Goal: Find specific fact: Find specific fact

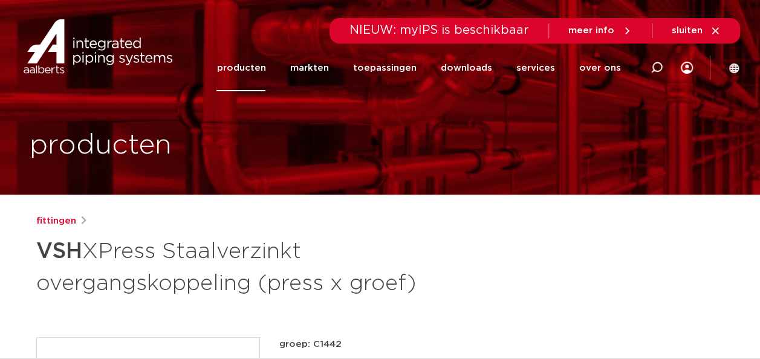
click at [657, 68] on icon at bounding box center [656, 68] width 12 height 12
type input "gk110"
click button "Zoeken" at bounding box center [0, 0] width 0 height 0
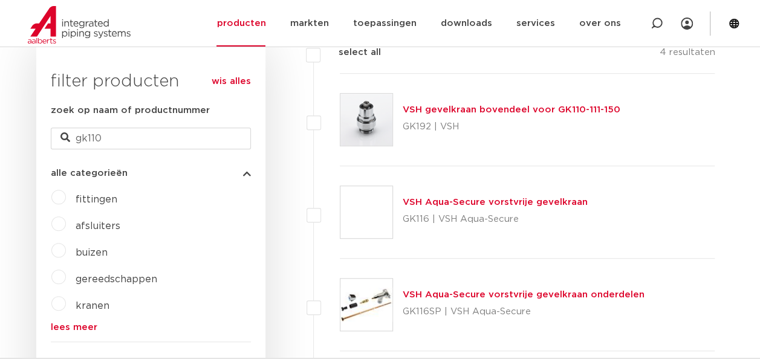
scroll to position [292, 0]
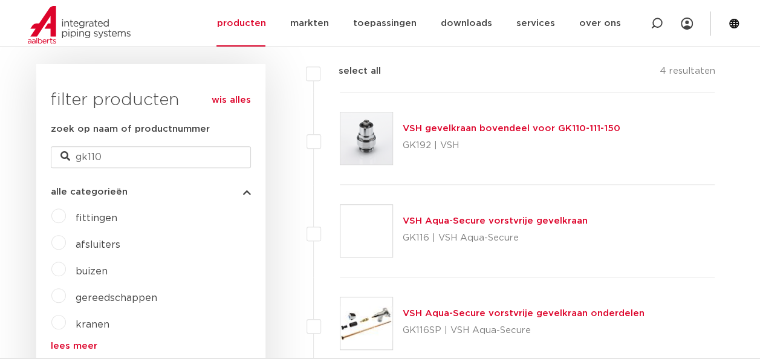
click at [486, 124] on link "VSH gevelkraan bovendeel voor GK110-111-150" at bounding box center [511, 128] width 218 height 9
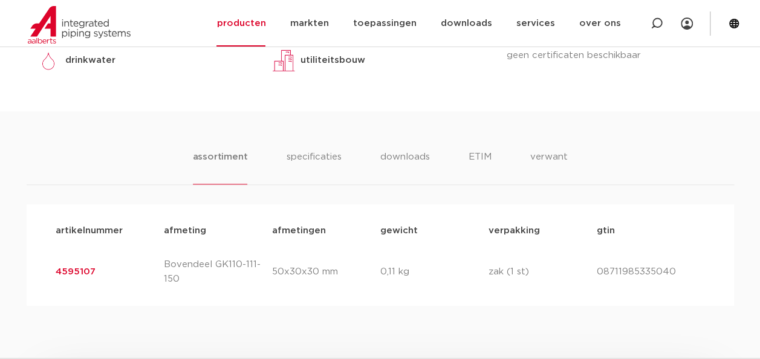
scroll to position [665, 0]
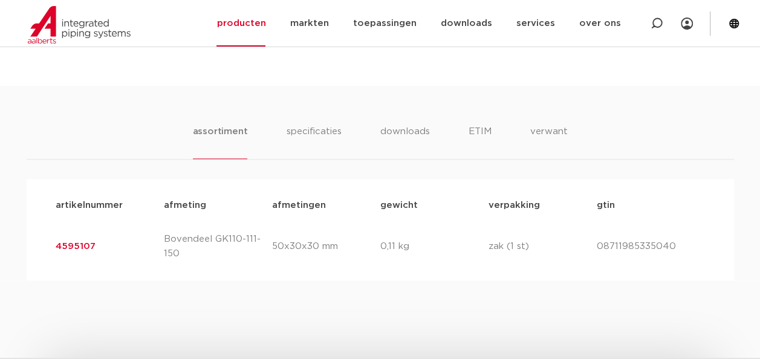
drag, startPoint x: 108, startPoint y: 245, endPoint x: 53, endPoint y: 243, distance: 54.4
click at [53, 243] on div "artikelnummer 4595107 afmeting Bovendeel GK110-111-150 afmetingen 50x30x30 mm g…" at bounding box center [380, 246] width 668 height 48
copy link "4595107"
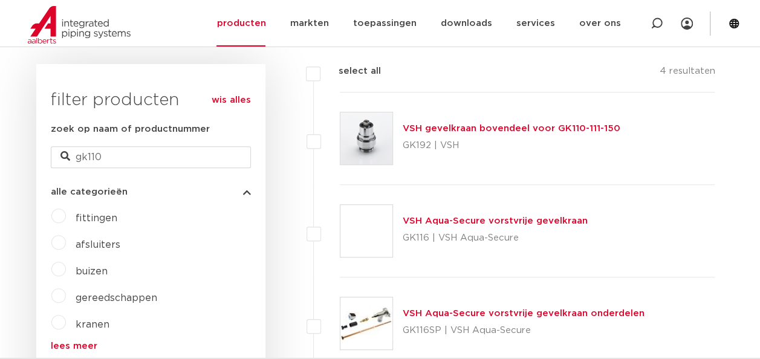
click at [457, 314] on link "VSH Aqua-Secure vorstvrije gevelkraan onderdelen" at bounding box center [523, 313] width 242 height 9
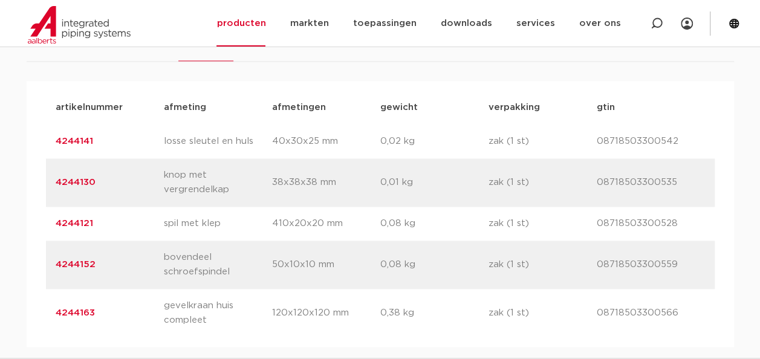
scroll to position [798, 0]
drag, startPoint x: 102, startPoint y: 221, endPoint x: 57, endPoint y: 228, distance: 44.7
click at [57, 227] on p "4244121" at bounding box center [110, 222] width 108 height 15
copy link "4244121"
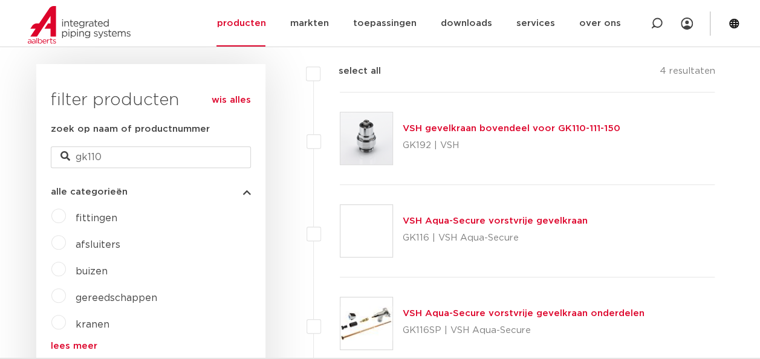
click at [436, 126] on link "VSH gevelkraan bovendeel voor GK110-111-150" at bounding box center [511, 128] width 218 height 9
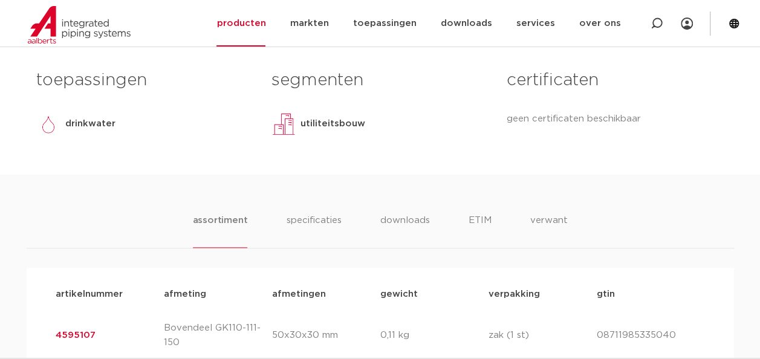
scroll to position [616, 0]
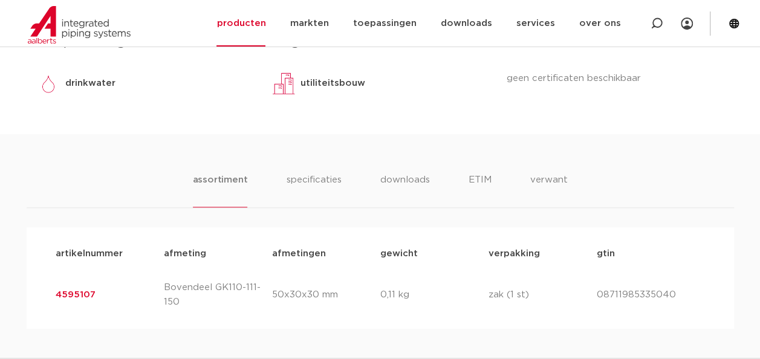
click at [88, 292] on link "4595107" at bounding box center [76, 294] width 40 height 9
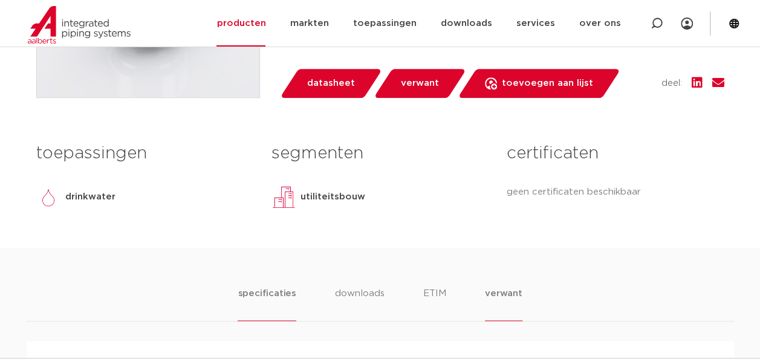
scroll to position [556, 0]
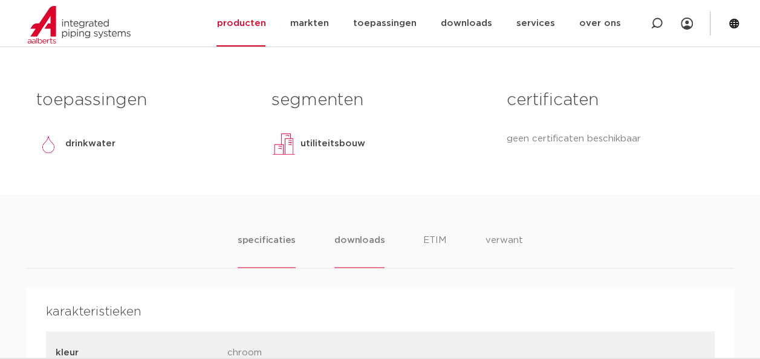
click at [352, 242] on li "downloads" at bounding box center [359, 250] width 50 height 34
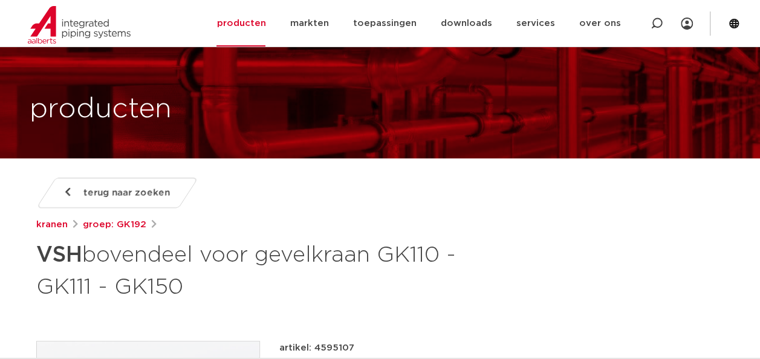
scroll to position [0, 0]
